Goal: Navigation & Orientation: Find specific page/section

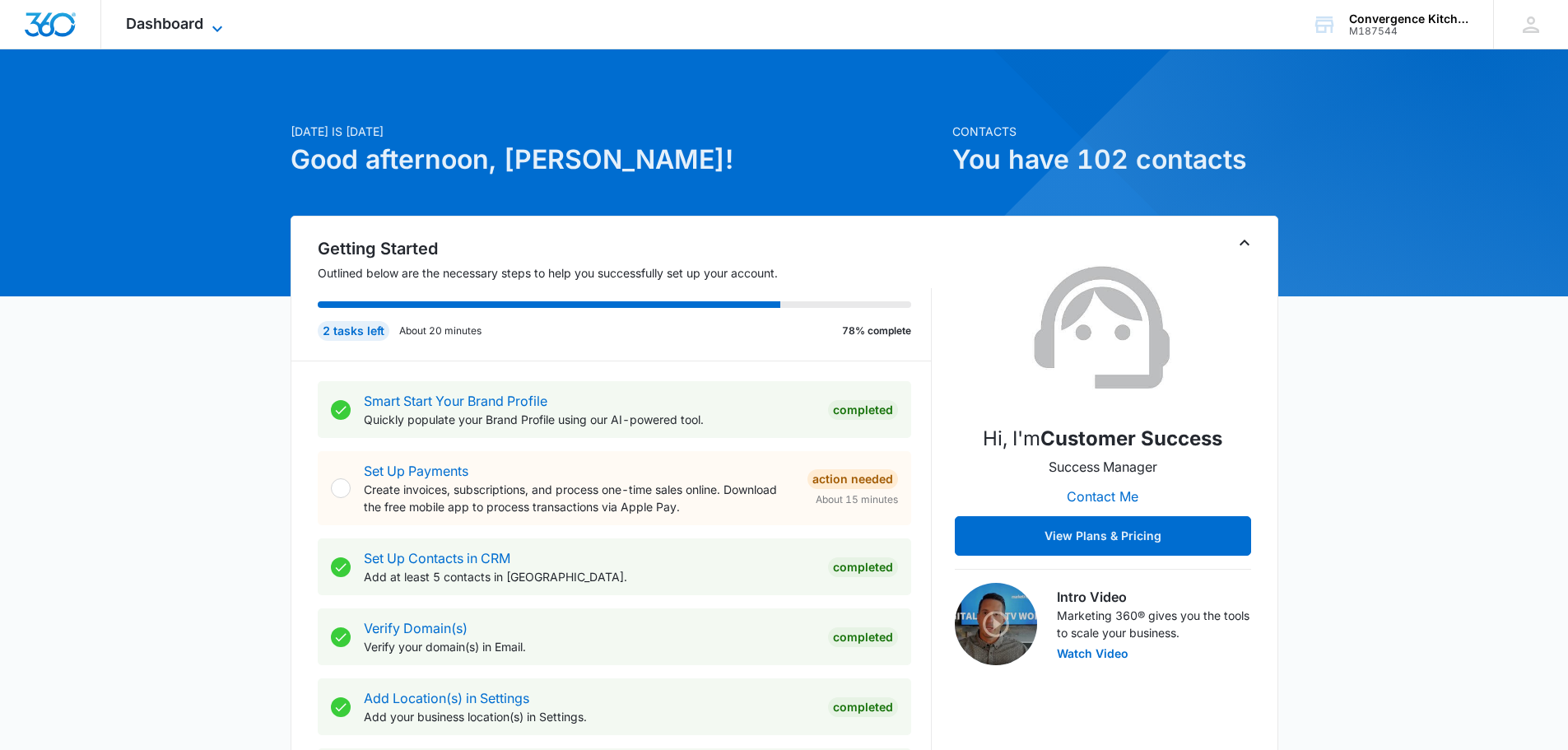
click at [218, 22] on icon at bounding box center [217, 28] width 20 height 20
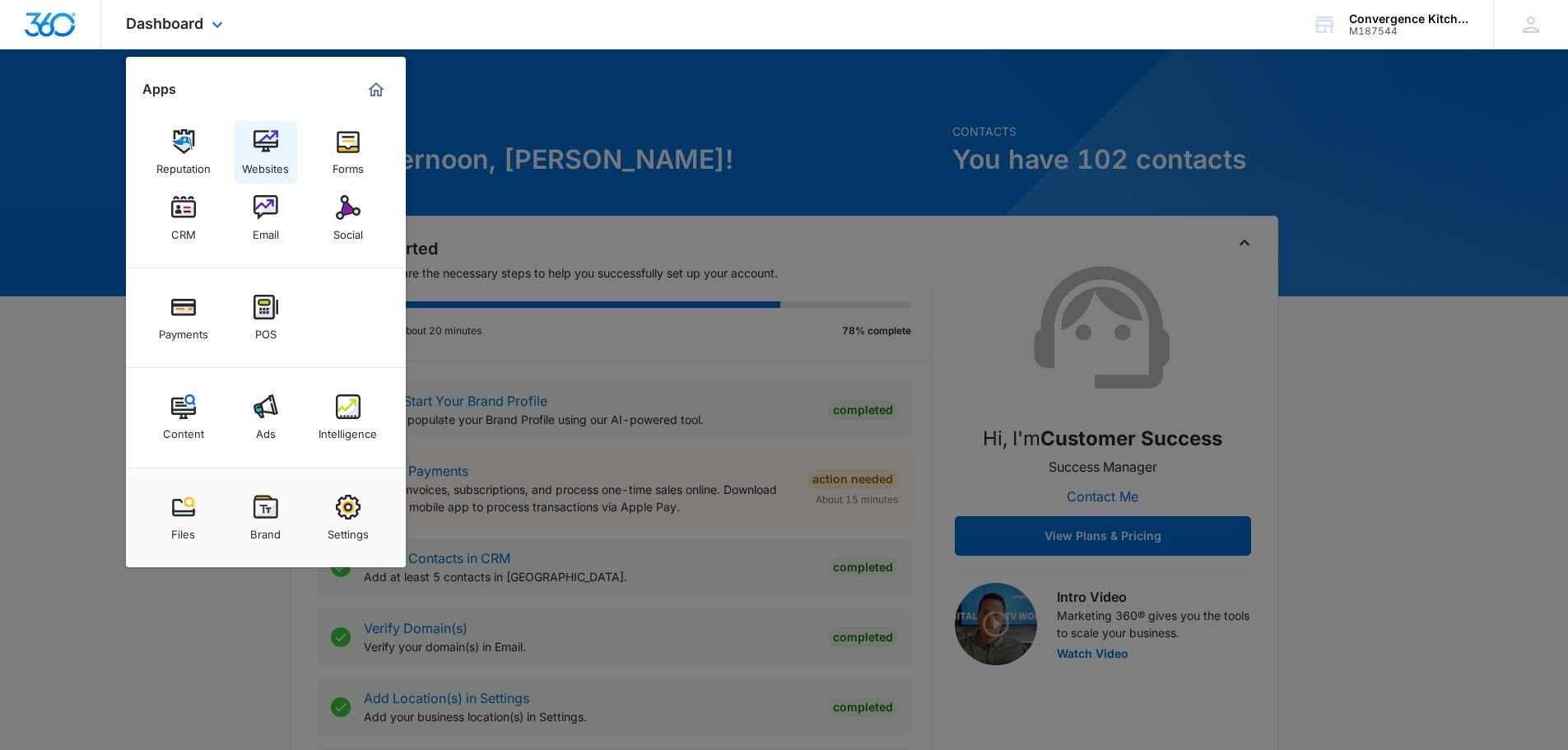
click at [269, 161] on div "Websites" at bounding box center [265, 164] width 47 height 22
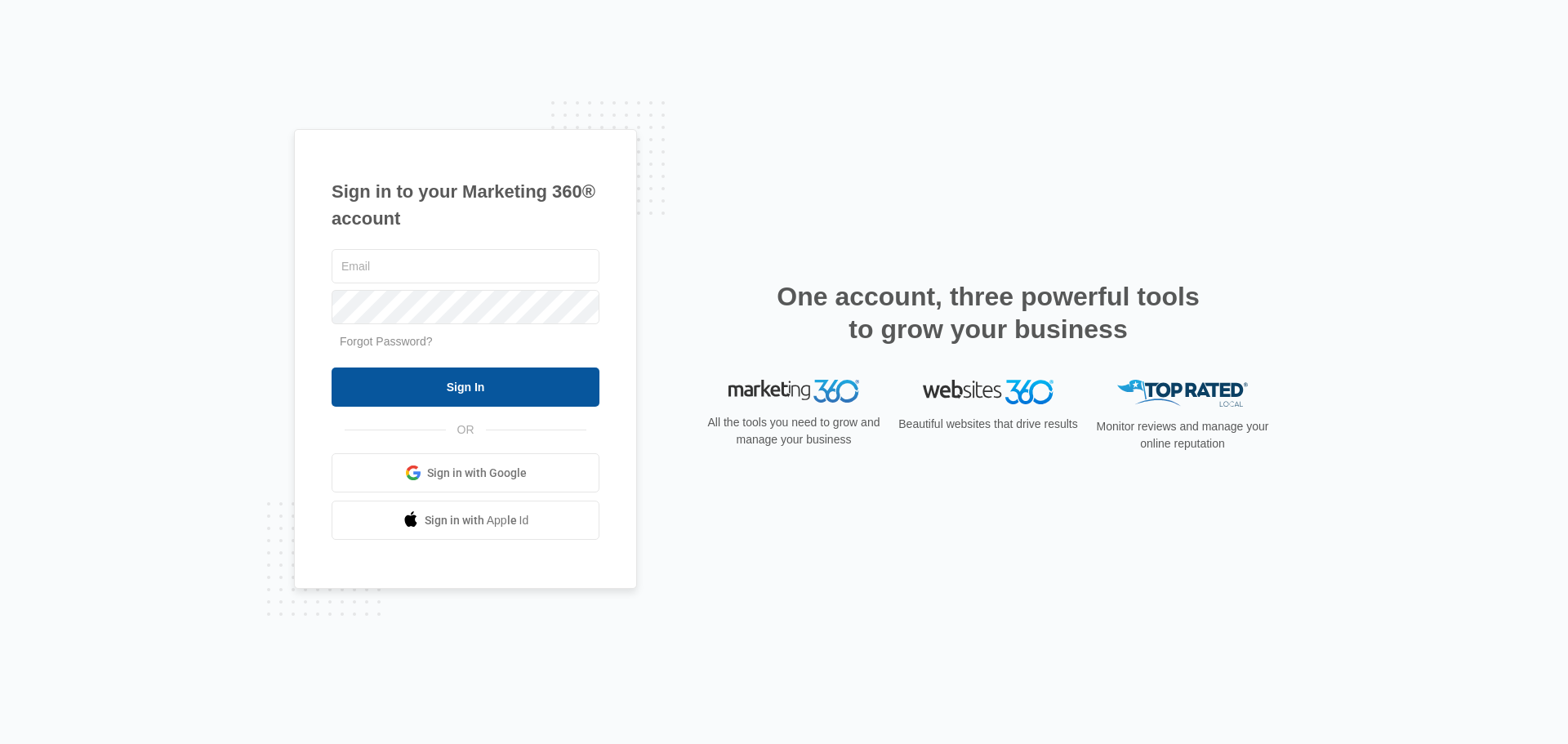
type input "[EMAIL_ADDRESS][DOMAIN_NAME]"
click at [389, 381] on input "Sign In" at bounding box center [466, 387] width 268 height 39
